Goal: Task Accomplishment & Management: Manage account settings

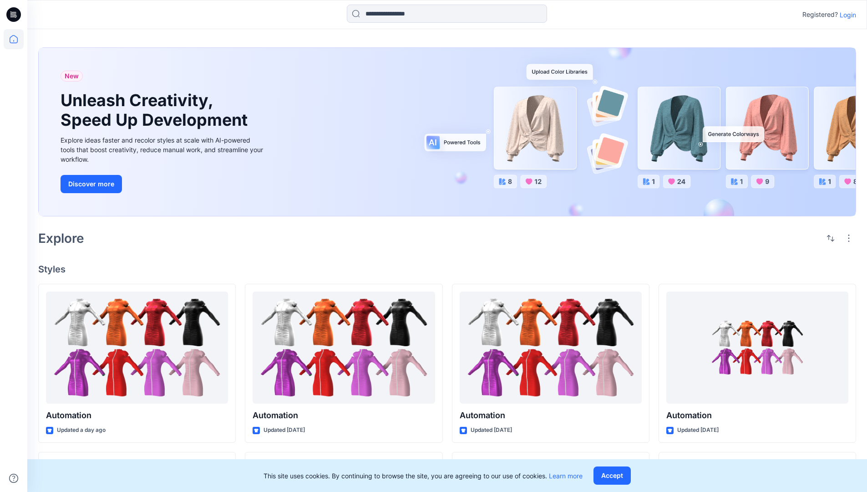
click at [846, 15] on p "Login" at bounding box center [848, 15] width 16 height 10
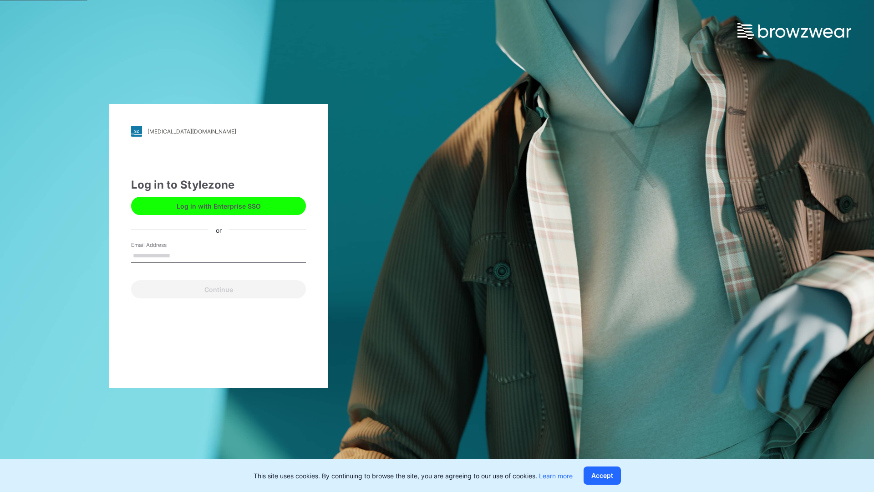
click at [180, 255] on input "Email Address" at bounding box center [218, 256] width 175 height 14
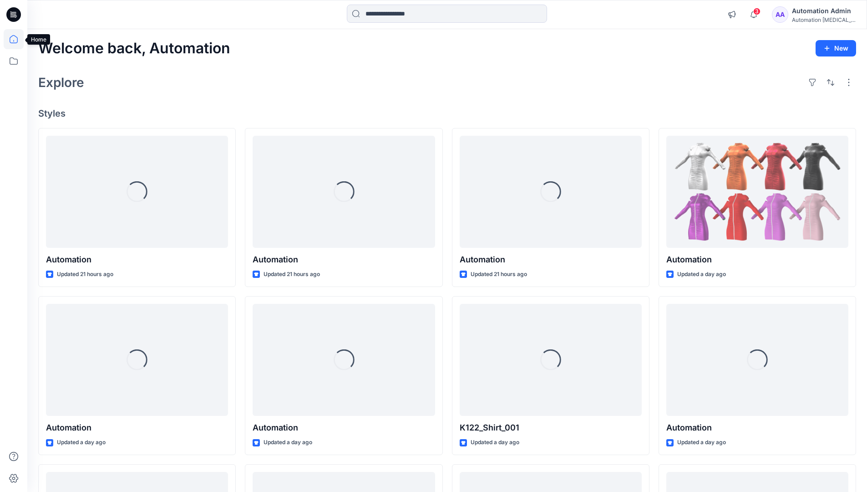
click at [17, 39] on icon at bounding box center [14, 39] width 8 height 8
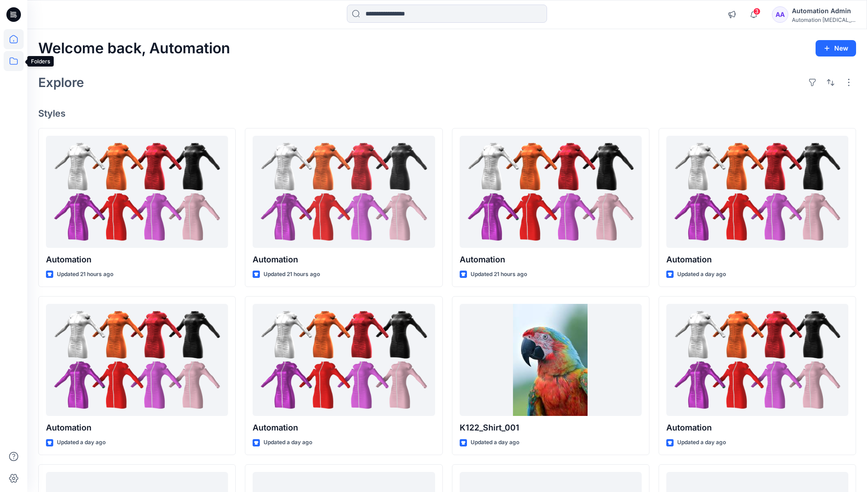
click at [10, 60] on icon at bounding box center [14, 61] width 20 height 20
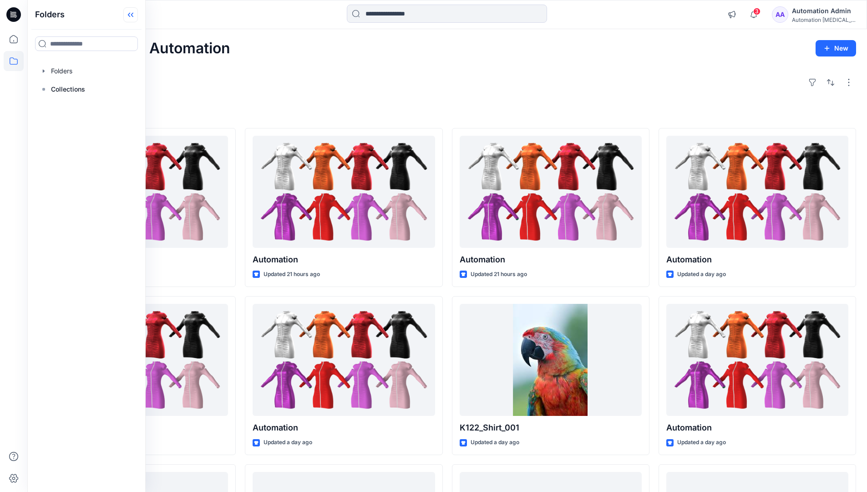
click at [130, 16] on icon at bounding box center [129, 15] width 2 height 5
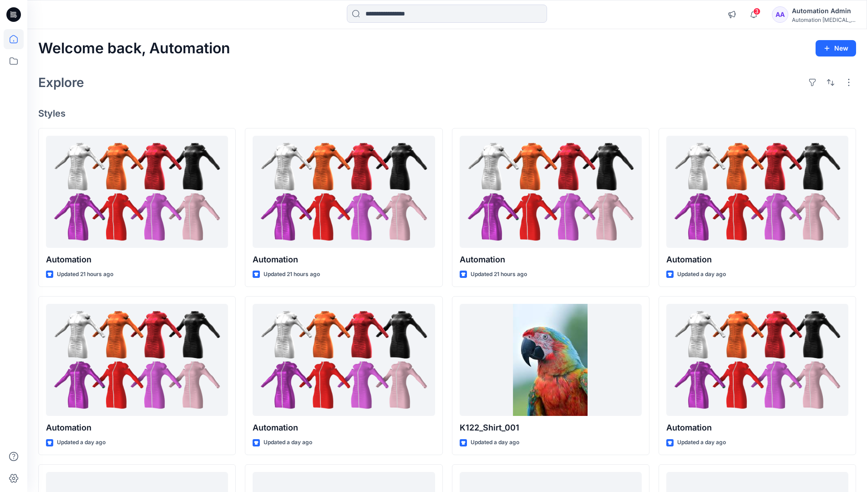
click at [819, 10] on div "Automation Admin" at bounding box center [824, 10] width 64 height 11
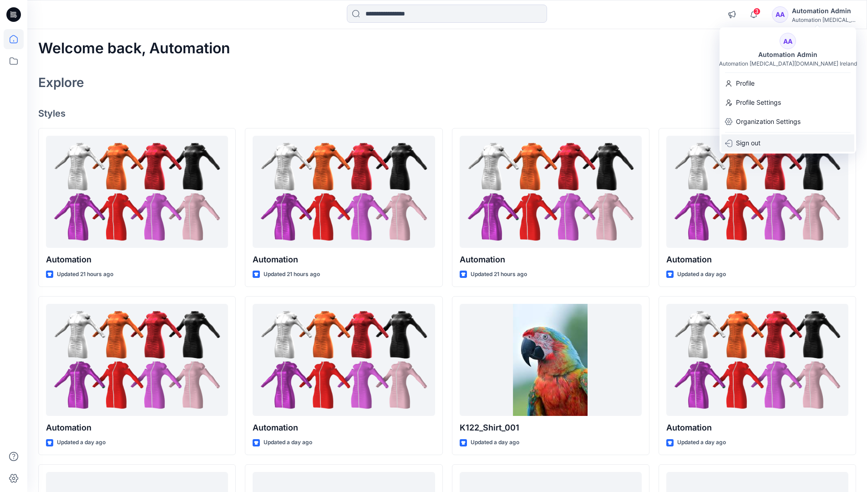
click at [758, 147] on p "Sign out" at bounding box center [748, 142] width 25 height 17
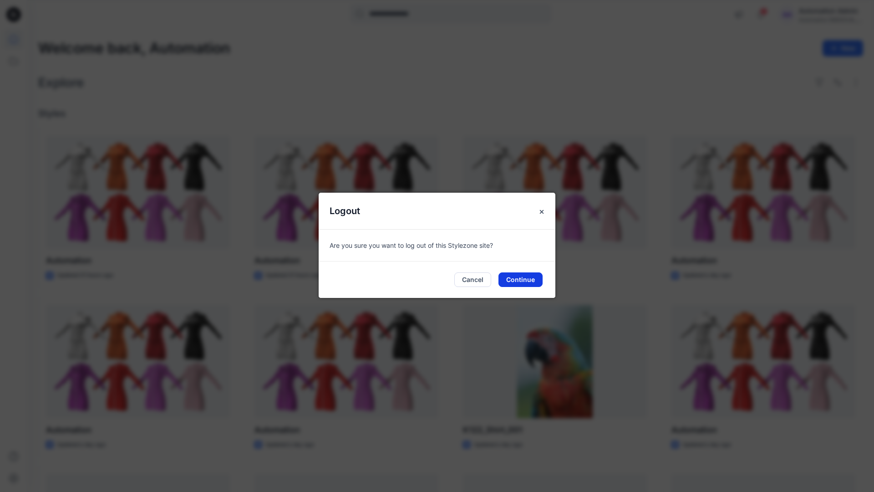
click at [535, 276] on button "Continue" at bounding box center [520, 279] width 44 height 15
